Goal: Use online tool/utility: Utilize a website feature to perform a specific function

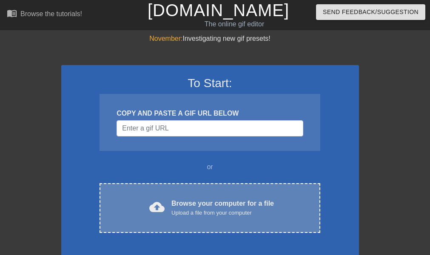
click at [225, 204] on div "Browse your computer for a file Upload a file from your computer" at bounding box center [222, 208] width 103 height 19
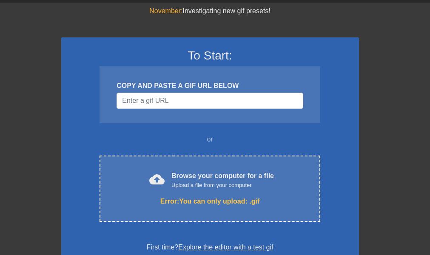
scroll to position [43, 0]
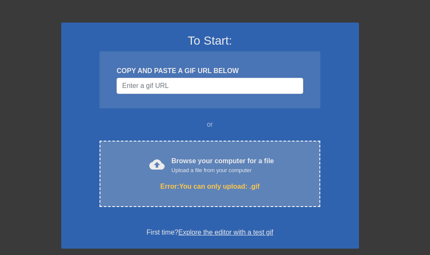
click at [225, 163] on div "Browse your computer for a file Upload a file from your computer" at bounding box center [222, 165] width 103 height 19
click at [205, 162] on div "Browse your computer for a file Upload a file from your computer" at bounding box center [222, 165] width 103 height 19
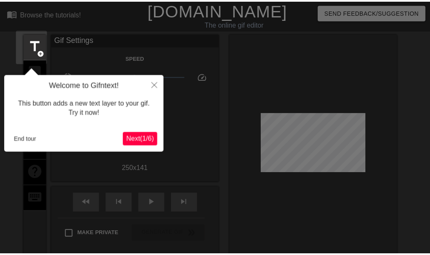
scroll to position [21, 0]
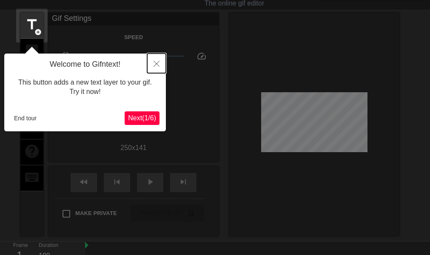
click at [157, 67] on button "Close" at bounding box center [156, 64] width 19 height 20
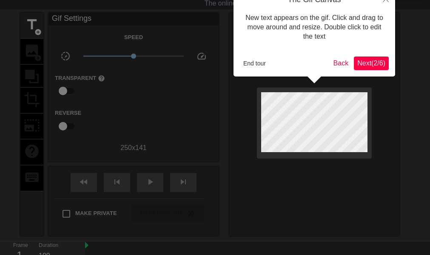
scroll to position [0, 0]
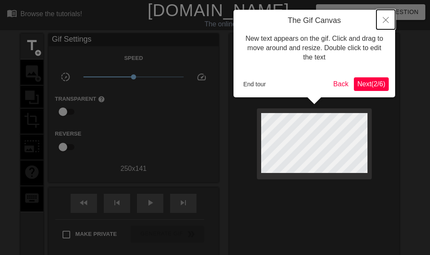
click at [388, 20] on icon "Close" at bounding box center [386, 20] width 6 height 6
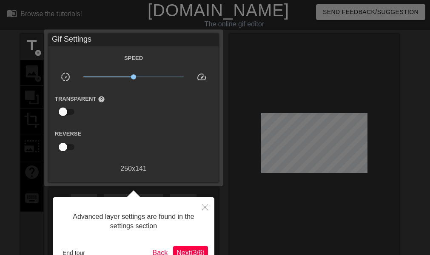
scroll to position [21, 0]
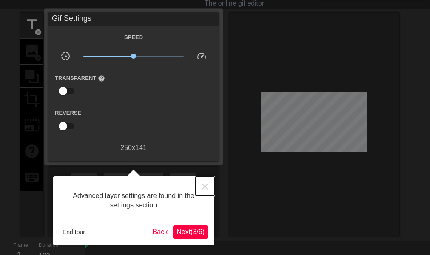
click at [202, 184] on button "Close" at bounding box center [205, 187] width 19 height 20
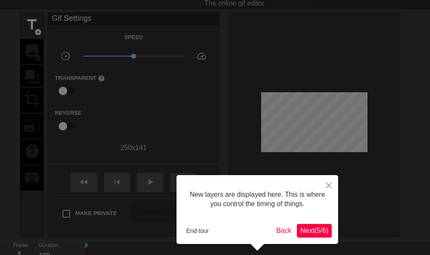
scroll to position [7, 0]
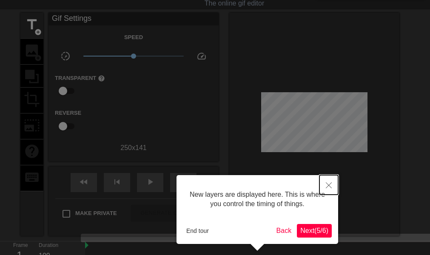
click at [330, 184] on icon "Close" at bounding box center [329, 186] width 6 height 6
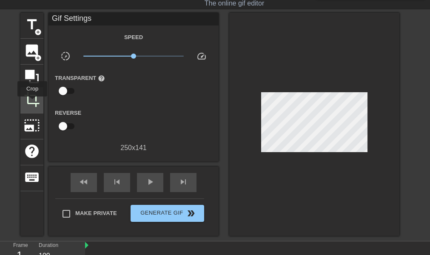
click at [32, 103] on span "crop" at bounding box center [32, 99] width 16 height 16
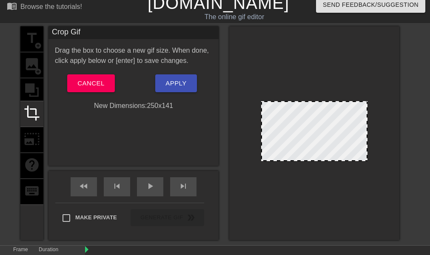
scroll to position [4, 0]
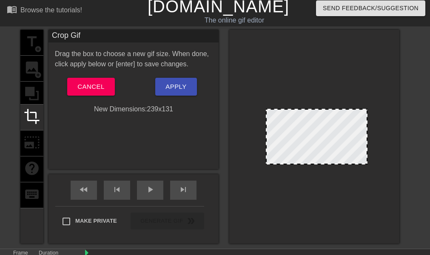
drag, startPoint x: 262, startPoint y: 107, endPoint x: 267, endPoint y: 111, distance: 6.3
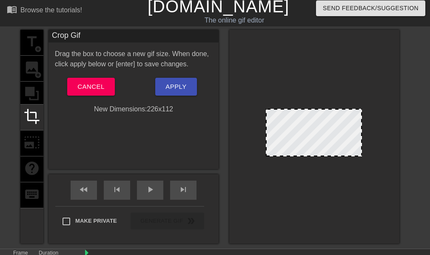
drag, startPoint x: 364, startPoint y: 162, endPoint x: 358, endPoint y: 154, distance: 9.8
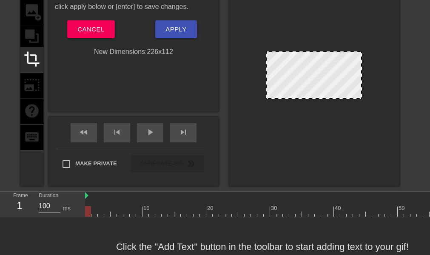
scroll to position [46, 0]
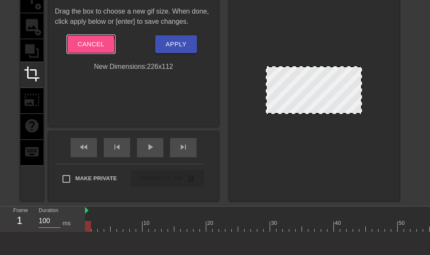
click at [80, 47] on span "Cancel" at bounding box center [90, 44] width 27 height 11
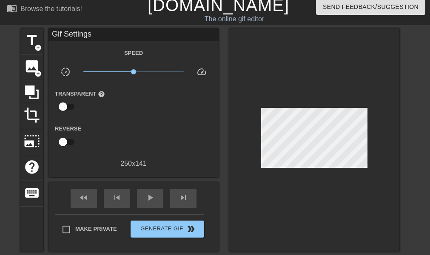
scroll to position [0, 0]
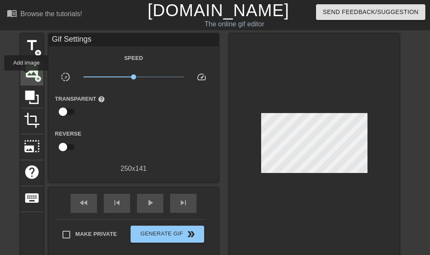
click at [26, 76] on span "image" at bounding box center [32, 71] width 16 height 16
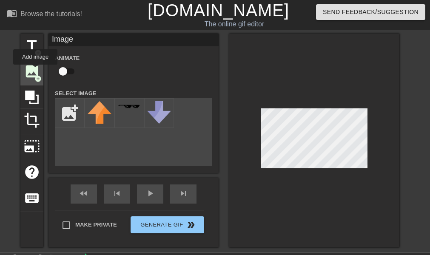
click at [35, 71] on span "image" at bounding box center [32, 71] width 16 height 16
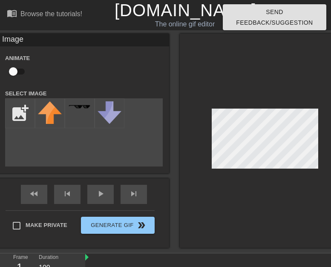
scroll to position [43, 0]
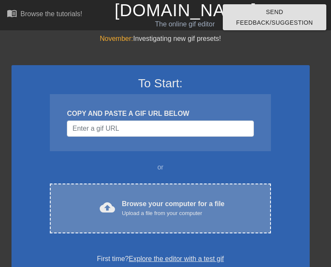
click at [171, 205] on div "Browse your computer for a file Upload a file from your computer" at bounding box center [173, 208] width 103 height 19
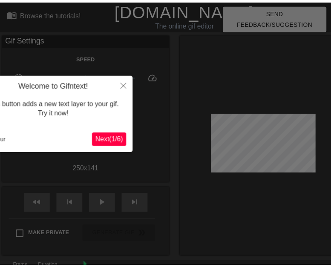
scroll to position [21, 0]
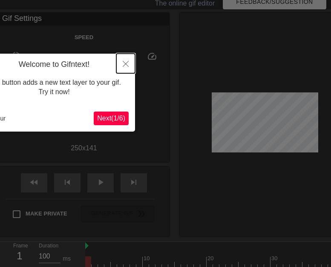
click at [124, 65] on icon "Close" at bounding box center [126, 64] width 6 height 6
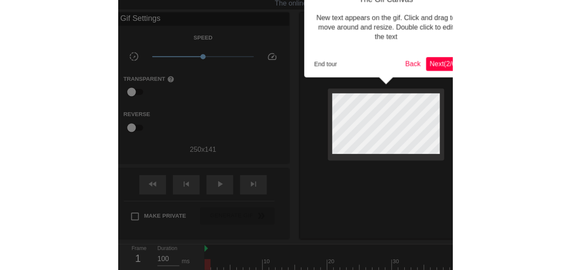
scroll to position [0, 0]
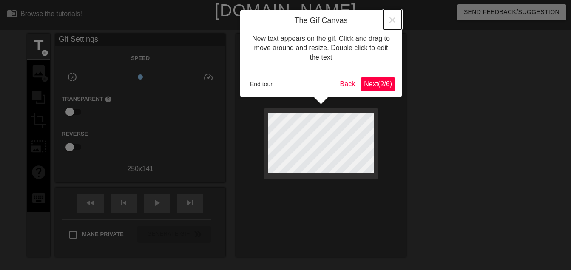
click at [330, 23] on button "Close" at bounding box center [392, 20] width 19 height 20
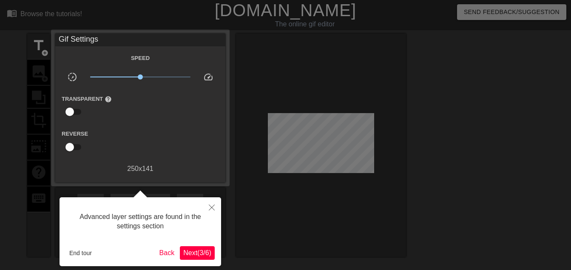
scroll to position [21, 0]
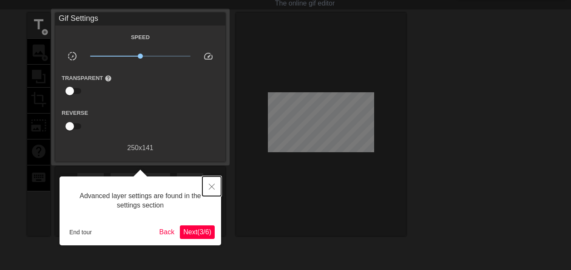
click at [214, 186] on icon "Close" at bounding box center [212, 187] width 6 height 6
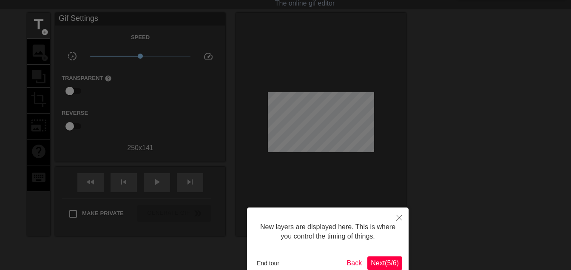
scroll to position [7, 0]
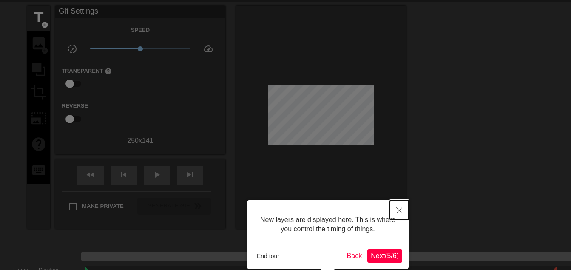
click at [330, 208] on icon "Close" at bounding box center [400, 211] width 6 height 6
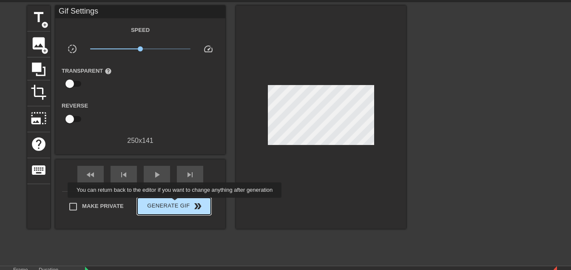
click at [176, 204] on span "Generate Gif double_arrow" at bounding box center [174, 206] width 67 height 10
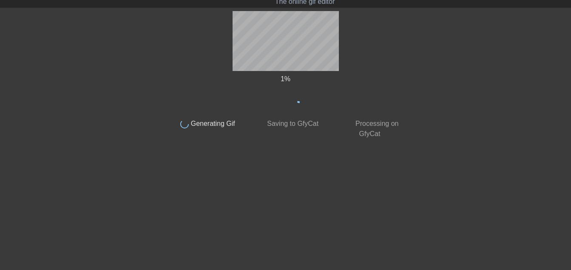
scroll to position [23, 0]
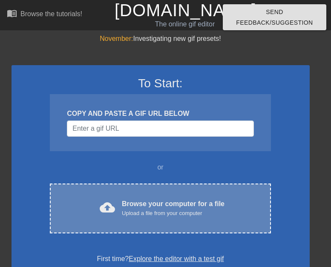
click at [173, 204] on div "Browse your computer for a file Upload a file from your computer" at bounding box center [173, 208] width 103 height 19
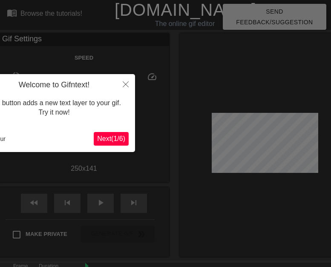
scroll to position [21, 0]
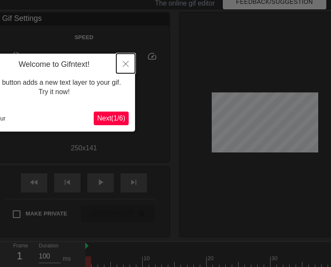
click at [126, 63] on icon "Close" at bounding box center [126, 64] width 6 height 6
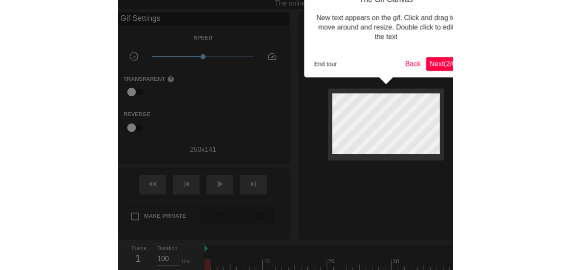
scroll to position [0, 0]
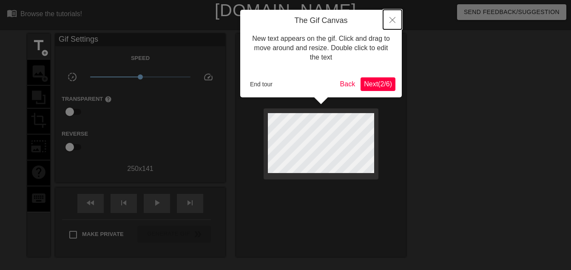
click at [394, 19] on icon "Close" at bounding box center [393, 20] width 6 height 6
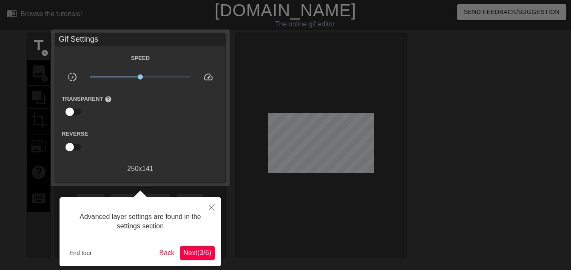
scroll to position [21, 0]
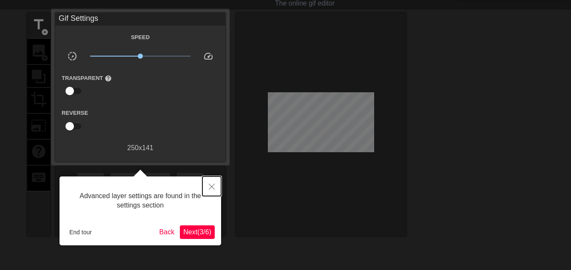
click at [209, 188] on icon "Close" at bounding box center [212, 187] width 6 height 6
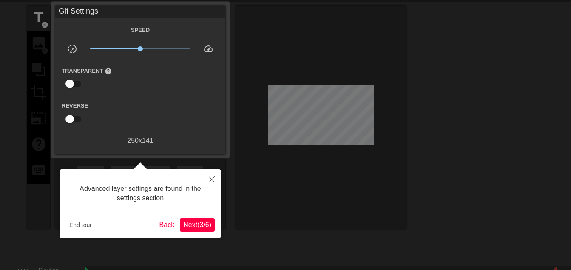
scroll to position [7, 0]
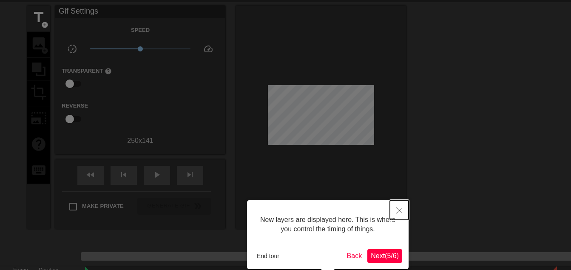
click at [396, 205] on button "Close" at bounding box center [399, 210] width 19 height 20
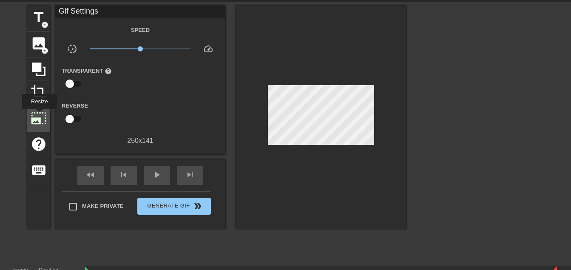
click at [39, 115] on span "photo_size_select_large" at bounding box center [39, 118] width 16 height 16
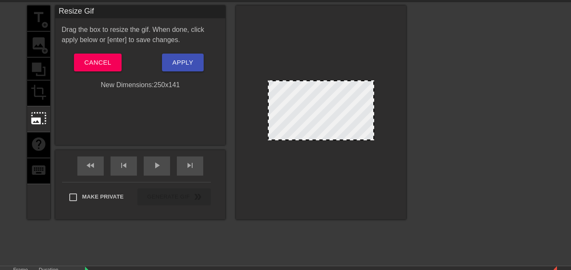
click at [272, 83] on div at bounding box center [321, 110] width 106 height 60
click at [37, 87] on div "title add_circle image add_circle crop photo_size_select_large help keyboard" at bounding box center [38, 113] width 23 height 214
click at [44, 114] on span "photo_size_select_large" at bounding box center [39, 118] width 16 height 16
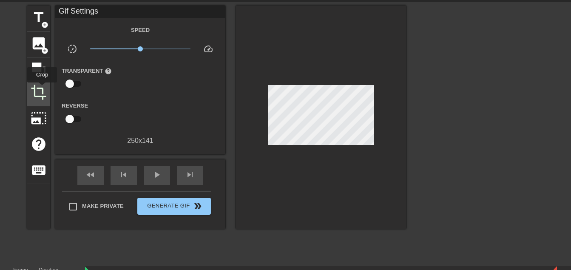
click at [42, 88] on span "crop" at bounding box center [39, 92] width 16 height 16
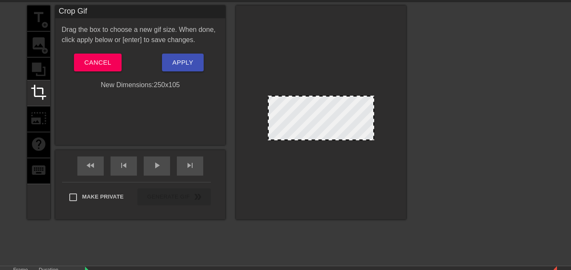
drag, startPoint x: 310, startPoint y: 81, endPoint x: 309, endPoint y: 97, distance: 15.4
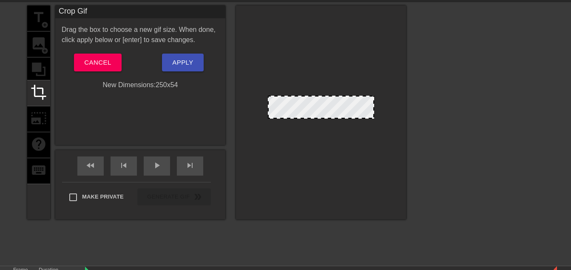
drag, startPoint x: 322, startPoint y: 138, endPoint x: 308, endPoint y: 116, distance: 26.2
click at [314, 99] on div at bounding box center [321, 99] width 105 height 4
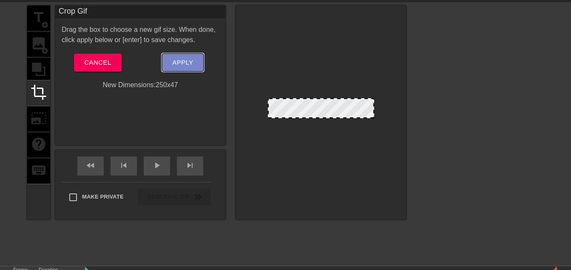
click at [187, 62] on span "Apply" at bounding box center [182, 62] width 21 height 11
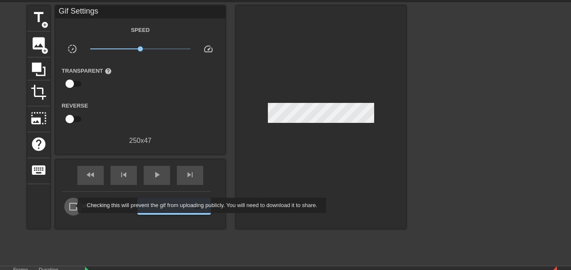
click at [72, 205] on input "Make Private" at bounding box center [73, 207] width 18 height 18
checkbox input "true"
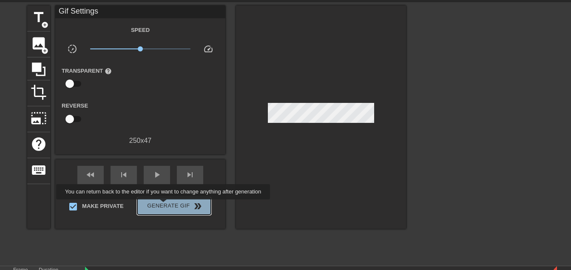
click at [164, 205] on span "Generate Gif double_arrow" at bounding box center [174, 206] width 67 height 10
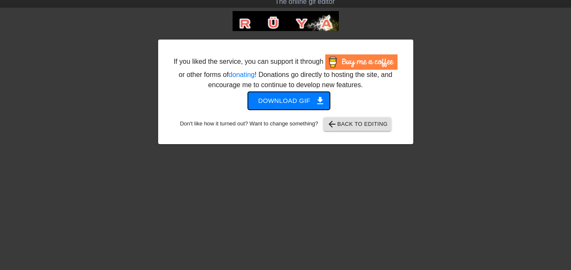
click at [295, 100] on span "Download gif get_app" at bounding box center [289, 100] width 62 height 11
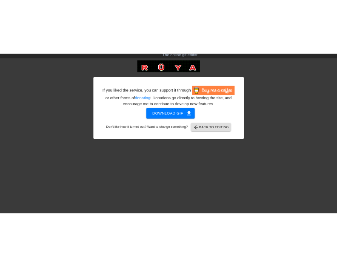
scroll to position [0, 0]
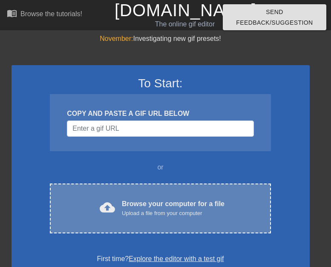
click at [145, 205] on div "Browse your computer for a file Upload a file from your computer" at bounding box center [173, 208] width 103 height 19
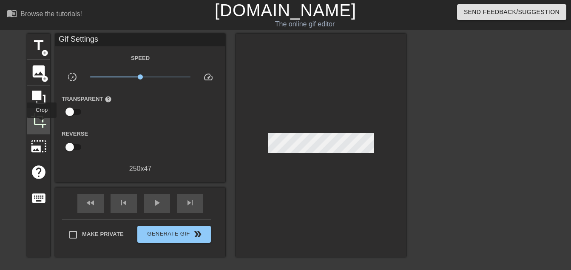
click at [40, 123] on span "crop" at bounding box center [39, 120] width 16 height 16
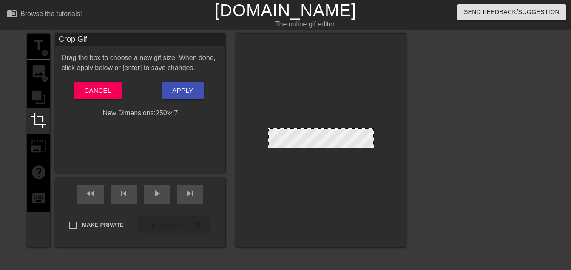
drag, startPoint x: 341, startPoint y: 131, endPoint x: 361, endPoint y: 128, distance: 20.2
click at [330, 128] on div at bounding box center [321, 141] width 170 height 214
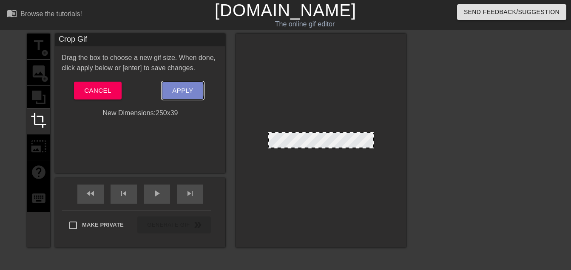
click at [177, 90] on span "Apply" at bounding box center [182, 90] width 21 height 11
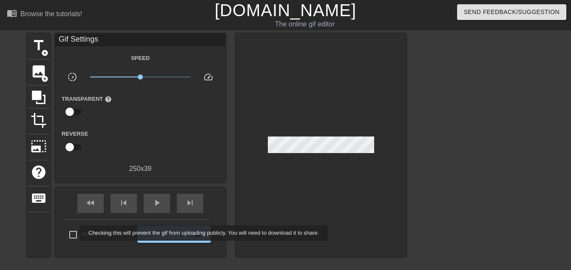
click at [74, 233] on input "Make Private" at bounding box center [73, 235] width 18 height 18
checkbox input "true"
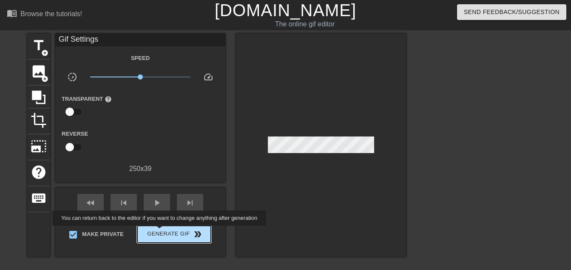
click at [160, 232] on span "Generate Gif double_arrow" at bounding box center [174, 234] width 67 height 10
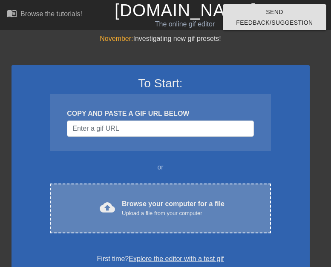
click at [154, 203] on div "Browse your computer for a file Upload a file from your computer" at bounding box center [173, 208] width 103 height 19
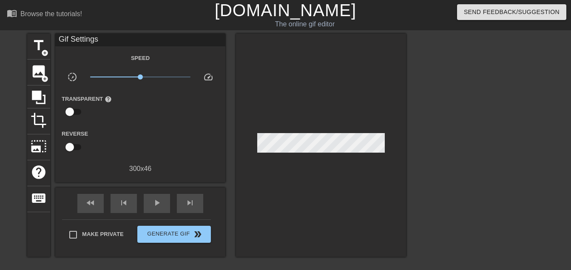
click at [211, 76] on span "speed" at bounding box center [208, 77] width 10 height 10
click at [210, 79] on span "speed" at bounding box center [208, 77] width 10 height 10
click at [71, 108] on input "checkbox" at bounding box center [70, 112] width 49 height 16
checkbox input "true"
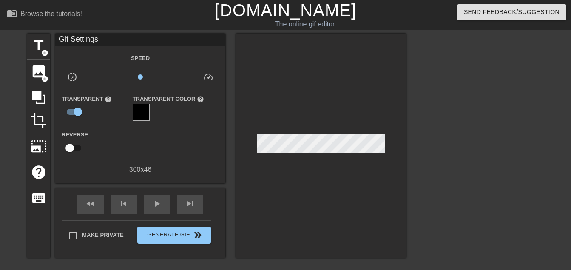
click at [140, 114] on div at bounding box center [141, 112] width 17 height 17
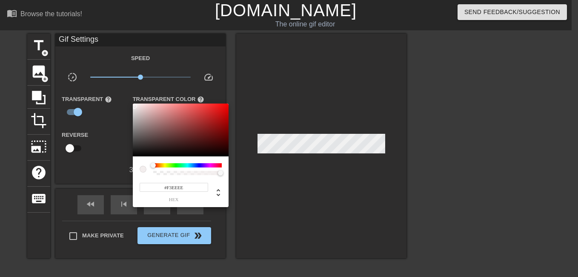
click at [134, 106] on div at bounding box center [181, 129] width 96 height 53
type input "#FBF7F7"
click at [134, 104] on div at bounding box center [133, 104] width 5 height 5
click at [73, 146] on div at bounding box center [289, 138] width 578 height 277
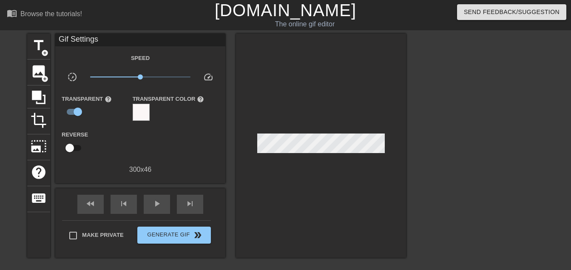
click at [77, 147] on input "checkbox" at bounding box center [70, 148] width 49 height 16
checkbox input "true"
click at [140, 113] on div at bounding box center [141, 112] width 17 height 17
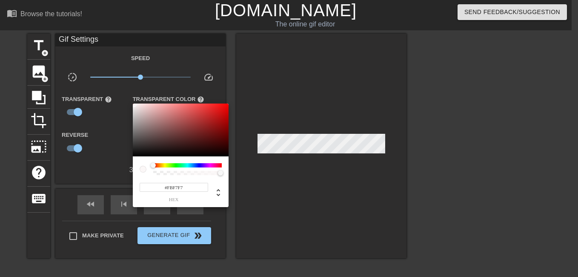
type input "#F1EBEB"
click at [135, 106] on div at bounding box center [134, 106] width 5 height 5
click at [96, 156] on div at bounding box center [289, 138] width 578 height 277
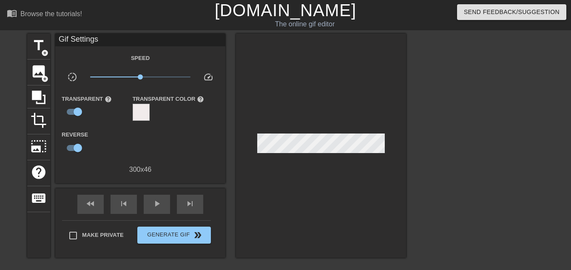
click at [143, 108] on div at bounding box center [141, 112] width 17 height 17
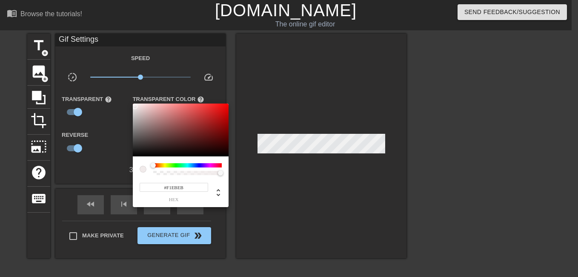
type input "#FFFCFC"
click at [134, 103] on div at bounding box center [181, 129] width 96 height 53
click at [141, 170] on div at bounding box center [143, 168] width 7 height 7
click at [86, 158] on div at bounding box center [289, 138] width 578 height 277
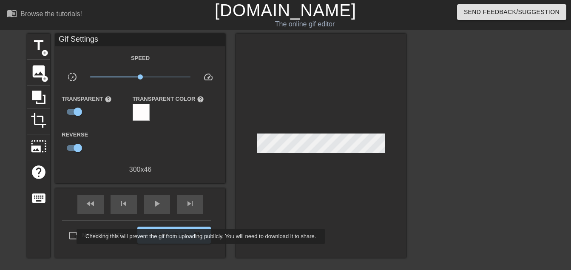
click at [71, 237] on input "Make Private" at bounding box center [73, 236] width 18 height 18
checkbox input "true"
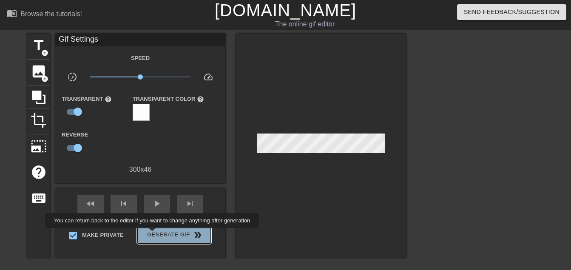
click at [153, 234] on span "Generate Gif double_arrow" at bounding box center [174, 235] width 67 height 10
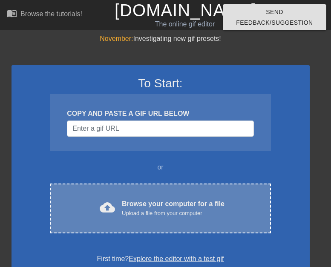
click at [159, 205] on div "Browse your computer for a file Upload a file from your computer" at bounding box center [173, 208] width 103 height 19
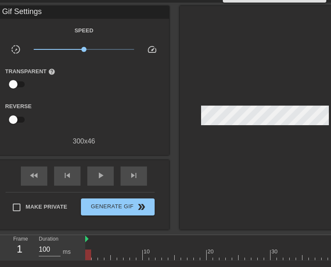
scroll to position [43, 0]
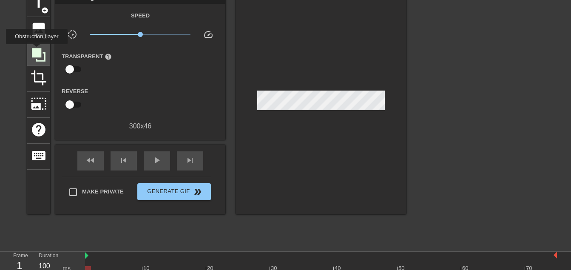
click at [37, 50] on icon at bounding box center [39, 55] width 14 height 14
